Goal: Task Accomplishment & Management: Manage account settings

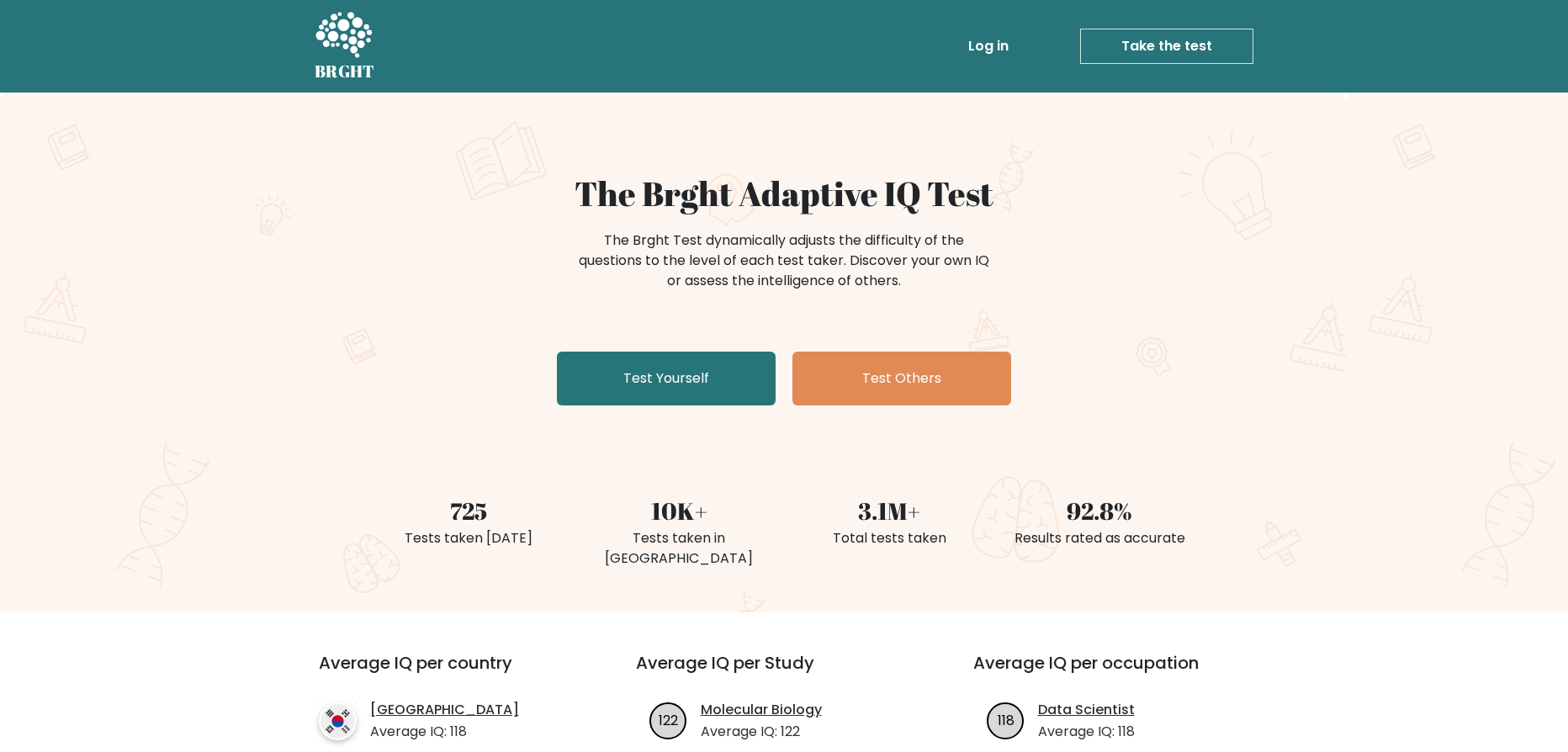
click at [985, 40] on link "Log in" at bounding box center [988, 46] width 54 height 33
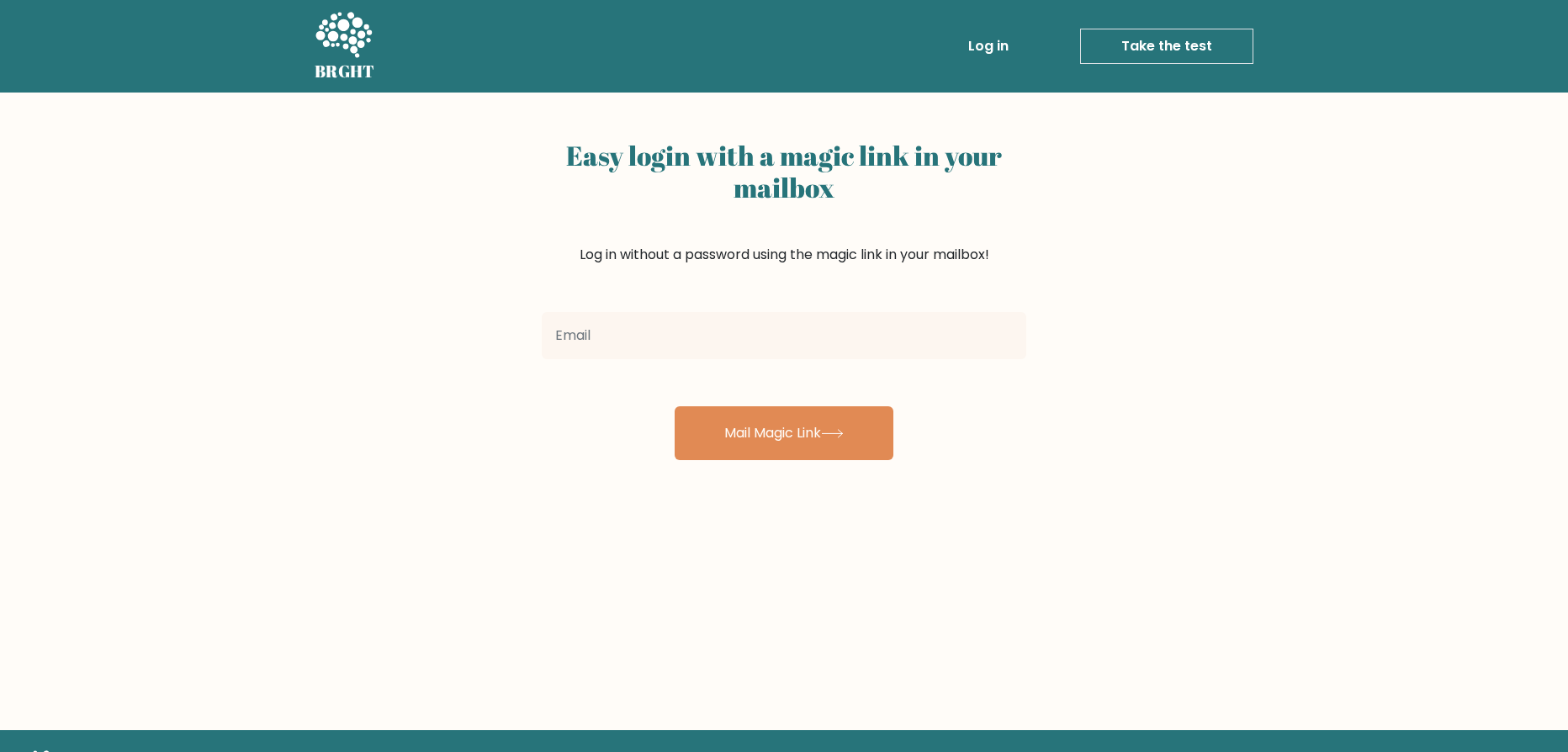
click at [658, 360] on div at bounding box center [784, 335] width 505 height 60
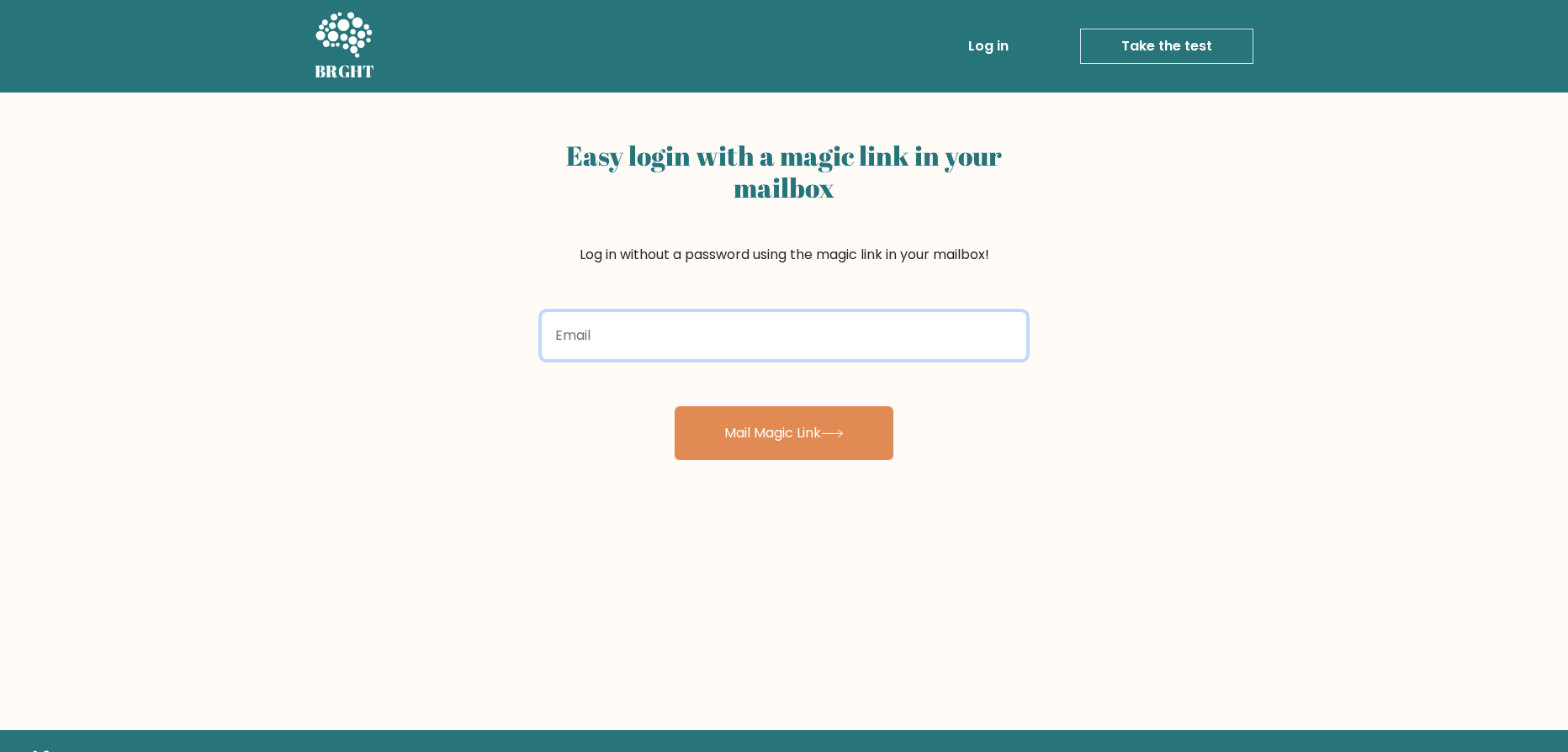
click at [671, 343] on input "email" at bounding box center [784, 335] width 484 height 47
type input "[EMAIL_ADDRESS][DOMAIN_NAME]"
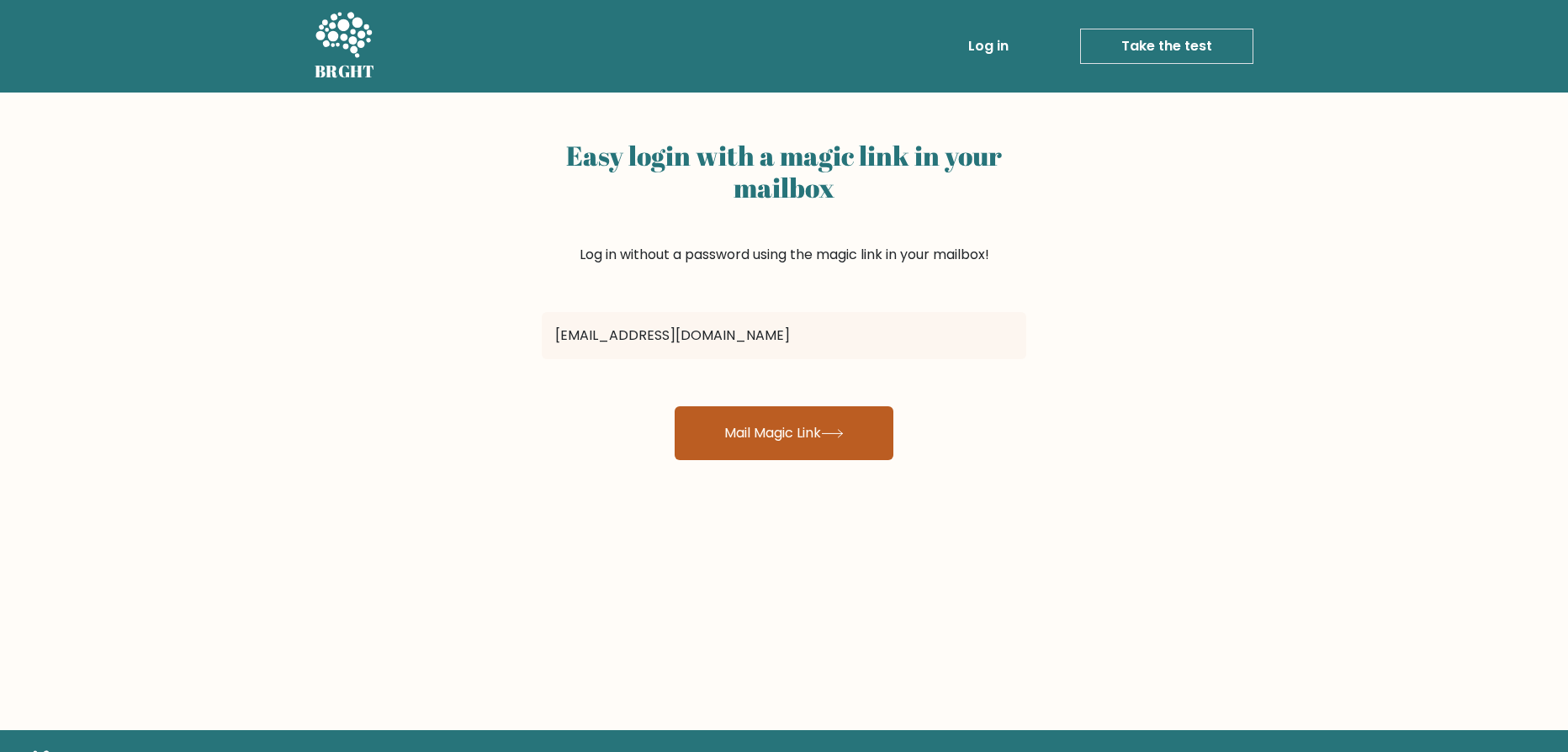
click at [721, 421] on button "Mail Magic Link" at bounding box center [784, 433] width 219 height 54
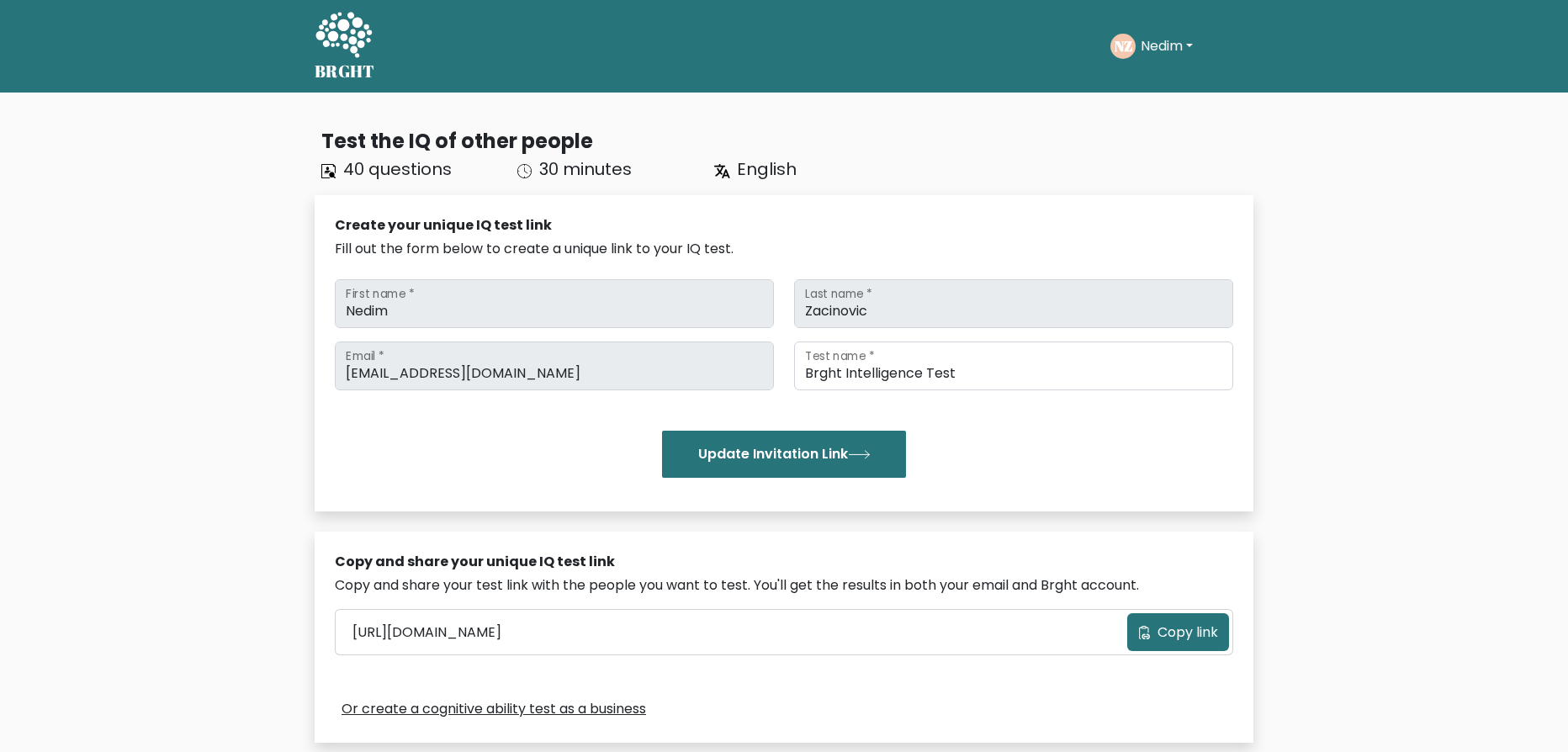
click at [1190, 36] on button "Nedim" at bounding box center [1166, 46] width 62 height 22
click at [1157, 81] on link "Dashboard" at bounding box center [1177, 81] width 133 height 27
click at [1177, 48] on button "Nedim" at bounding box center [1166, 46] width 62 height 22
click at [1153, 103] on link "Profile" at bounding box center [1177, 108] width 133 height 27
click at [1161, 37] on button "Nedim" at bounding box center [1166, 46] width 62 height 22
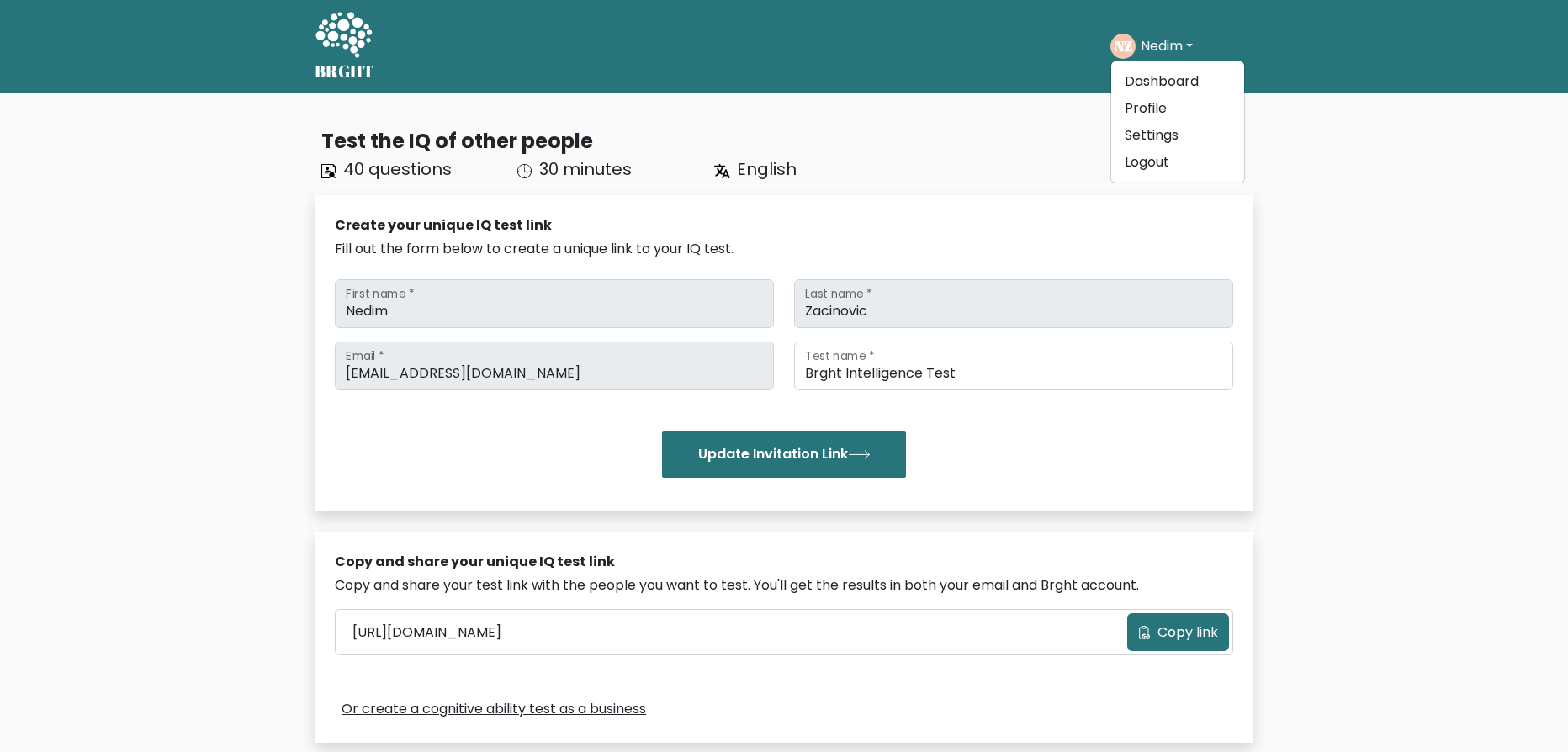
click at [1024, 158] on div "Test the IQ of other people 40 questions 30 minutes English" at bounding box center [784, 154] width 938 height 55
